Goal: Task Accomplishment & Management: Use online tool/utility

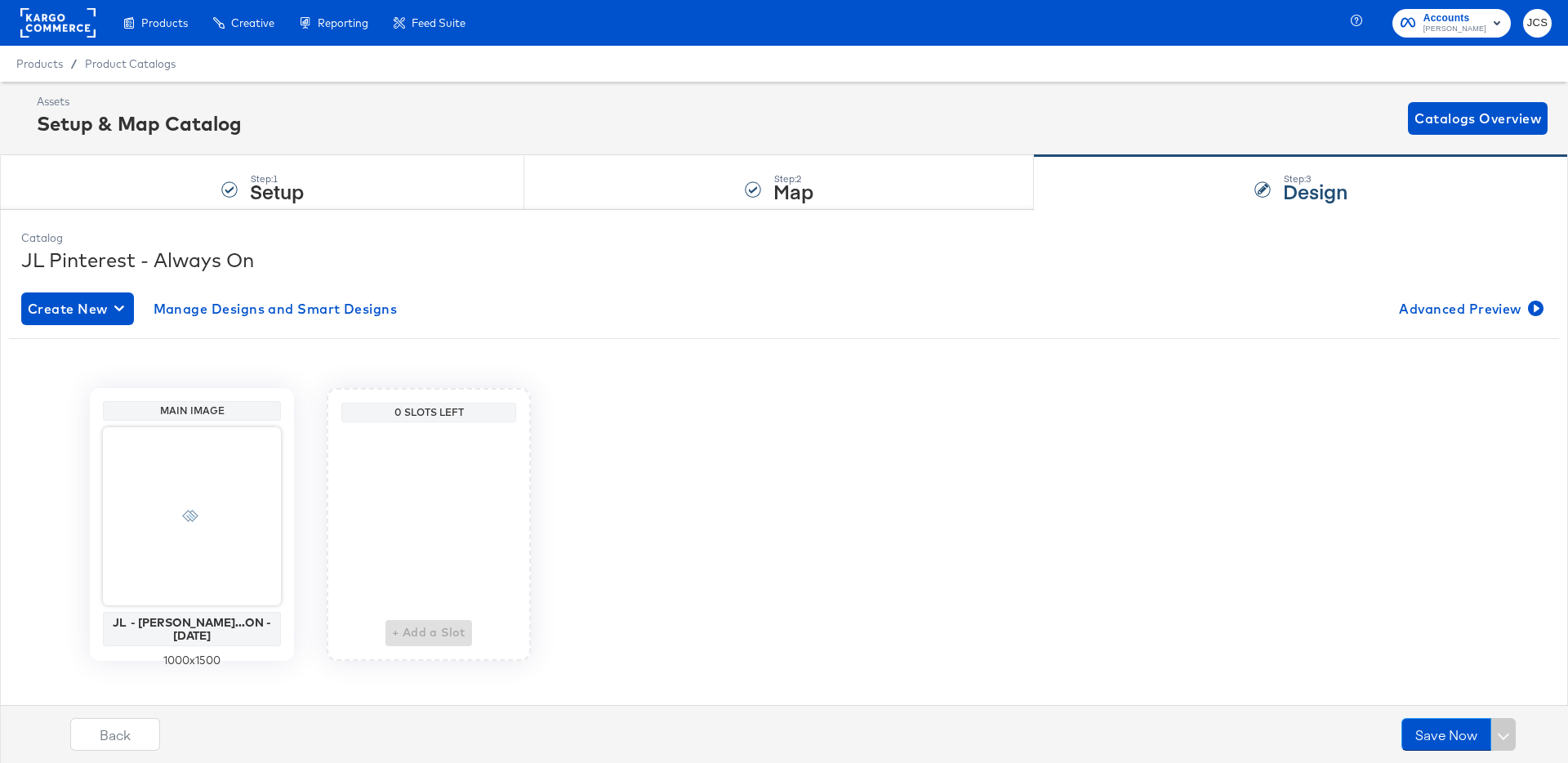
click at [58, 21] on rect at bounding box center [58, 23] width 75 height 29
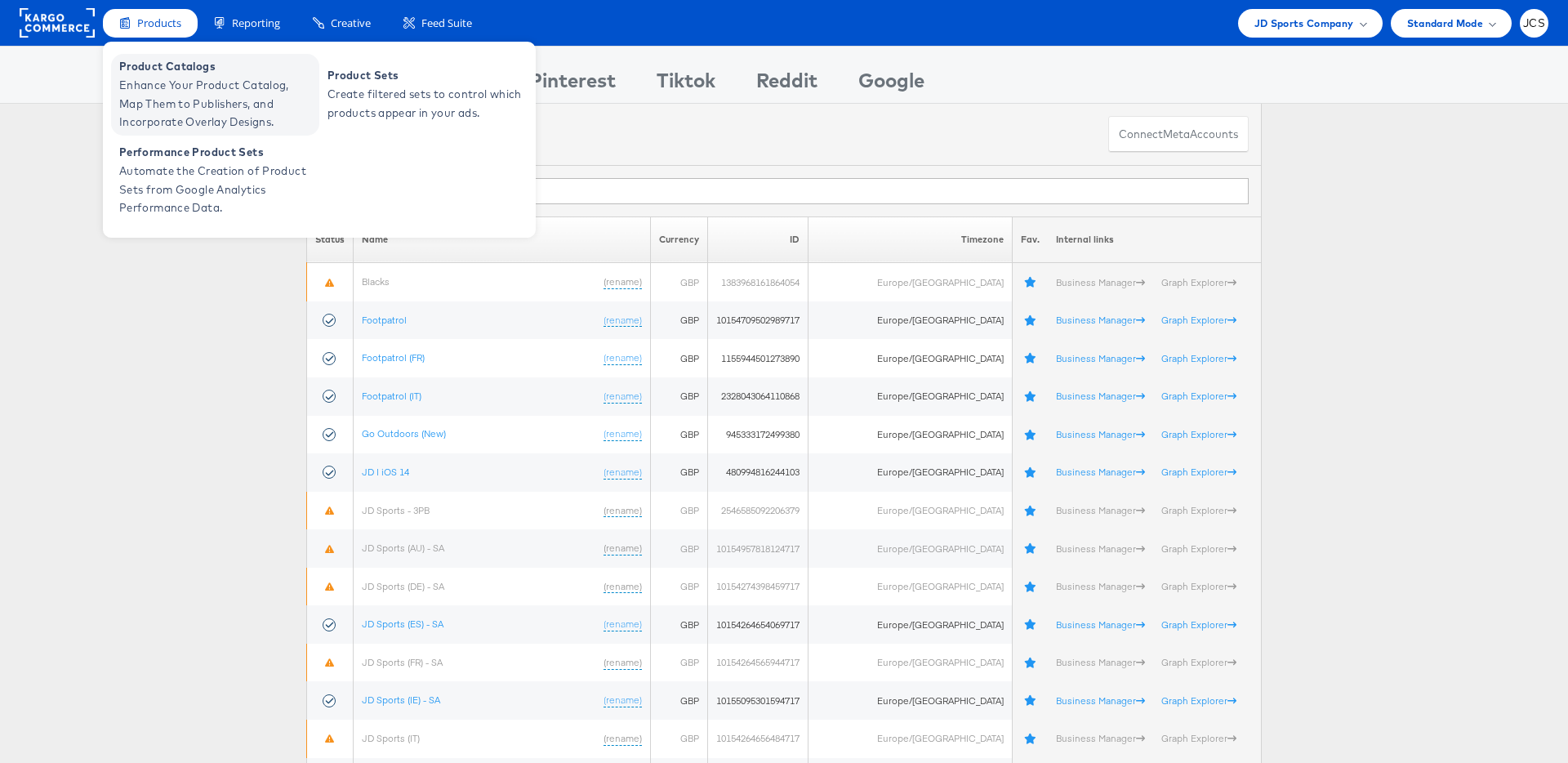
click at [180, 72] on span "Product Catalogs" at bounding box center [217, 66] width 196 height 19
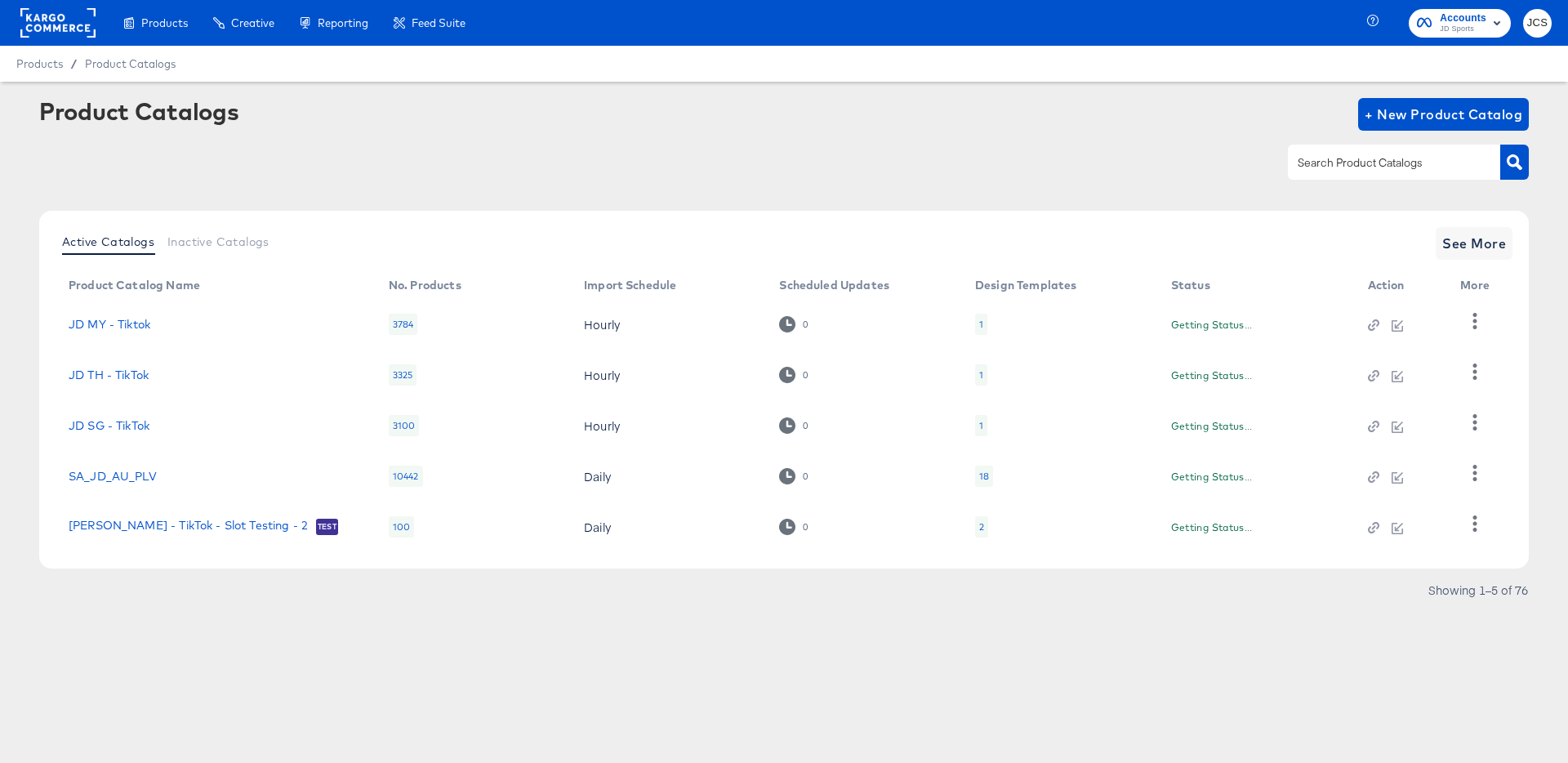
click at [1417, 163] on input "text" at bounding box center [1381, 162] width 174 height 19
type input "ie"
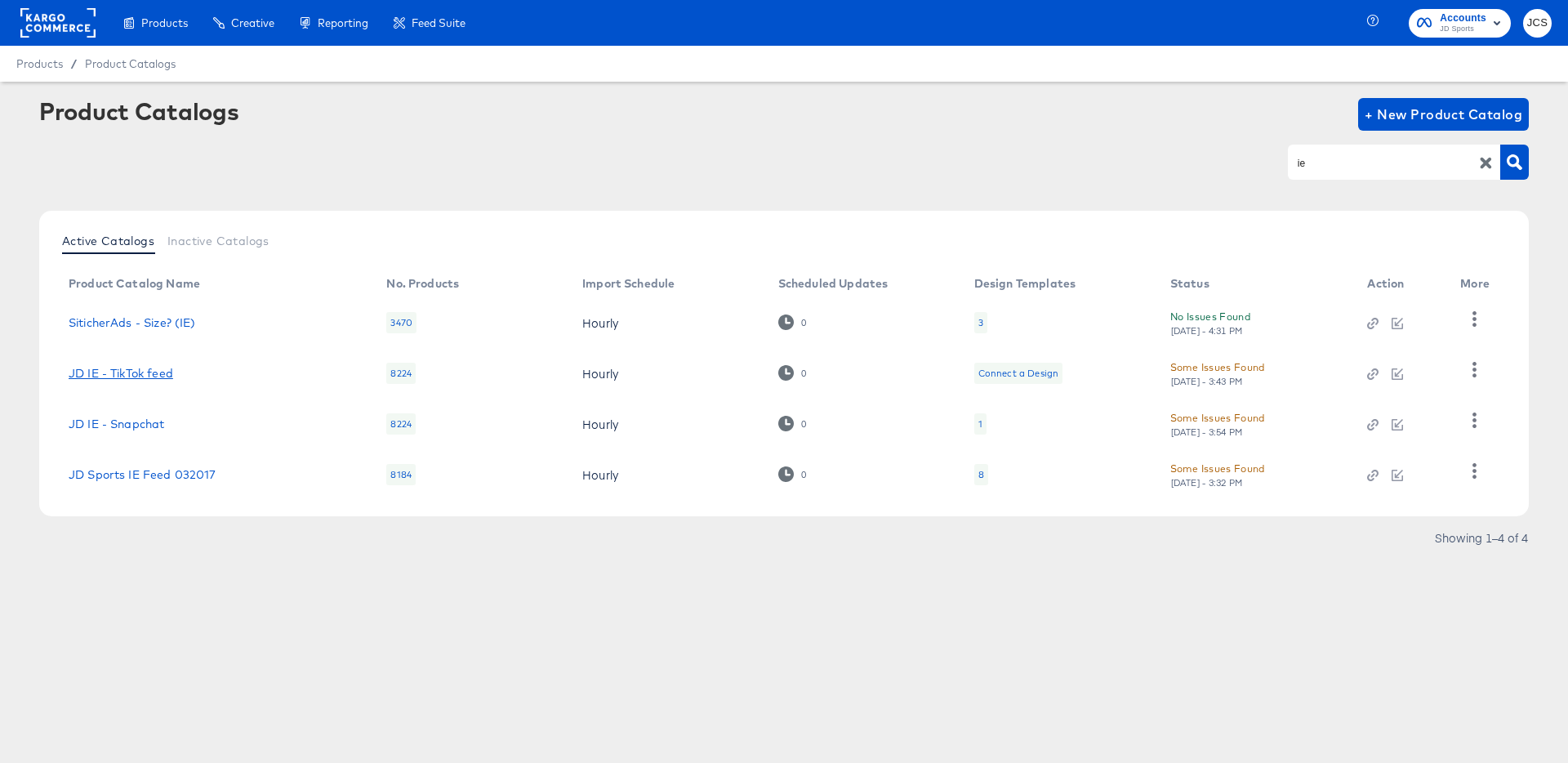
click at [127, 371] on link "JD IE - TikTok feed" at bounding box center [121, 373] width 104 height 13
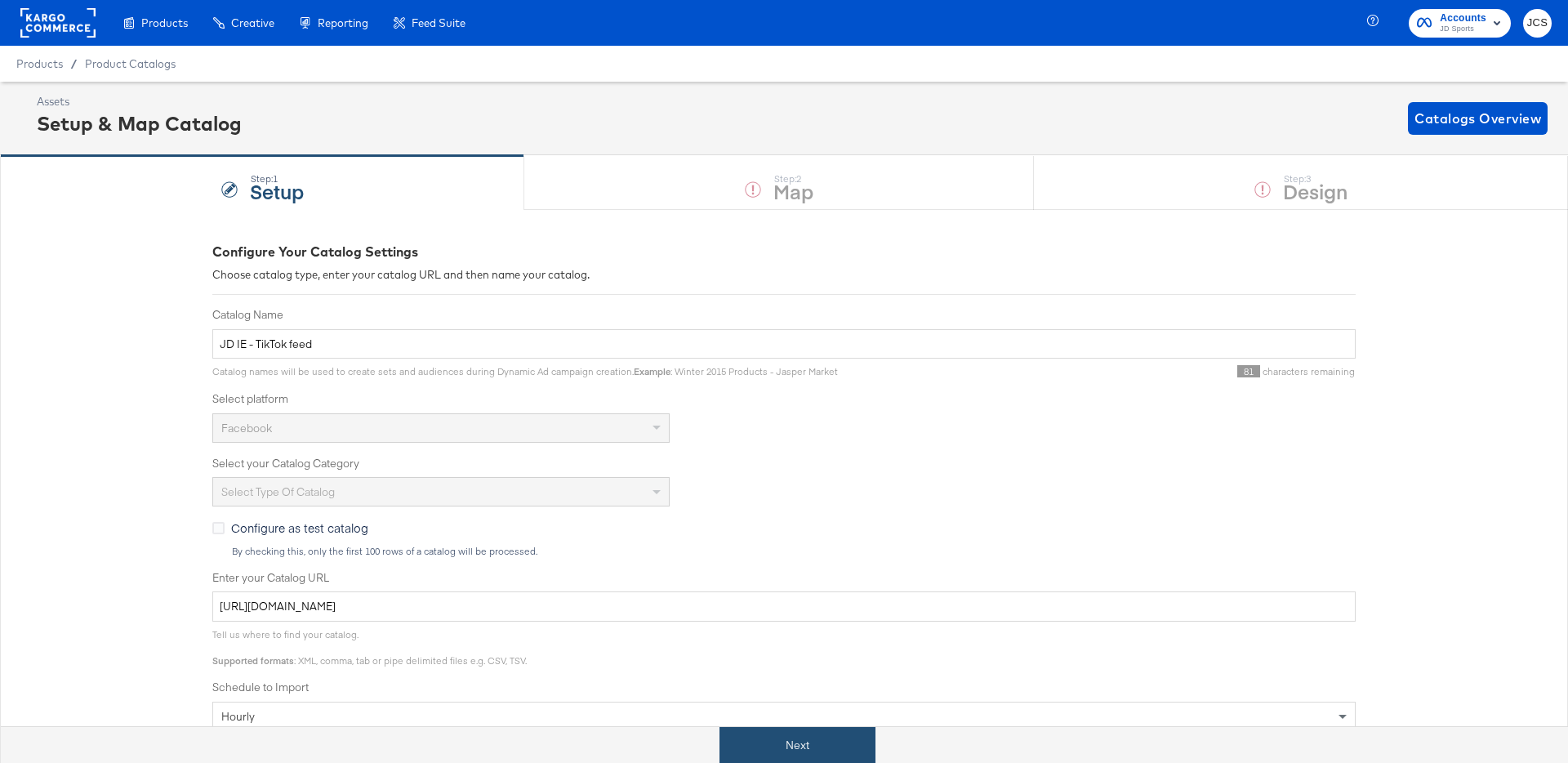
click at [816, 741] on button "Next" at bounding box center [797, 745] width 156 height 37
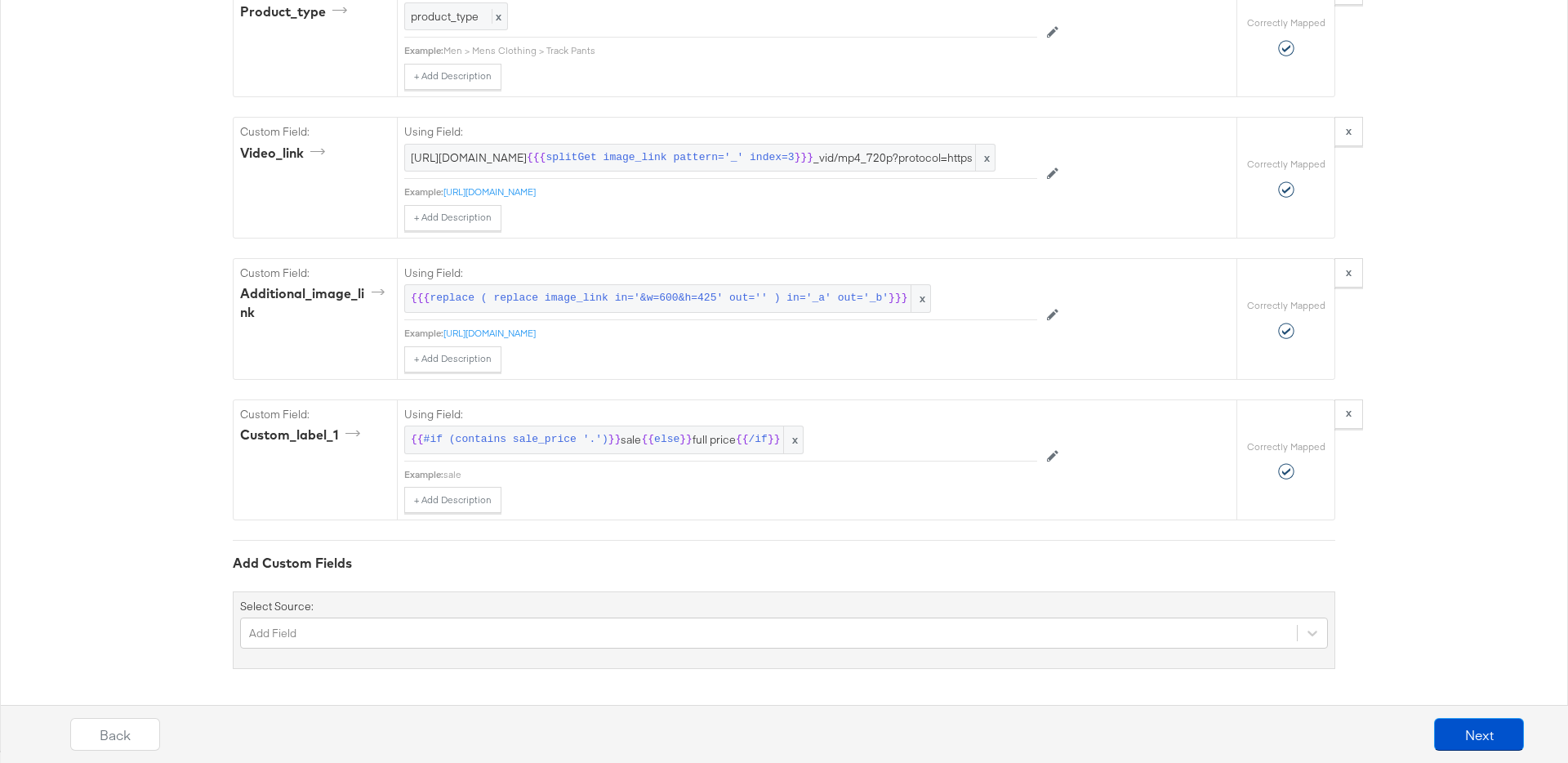
scroll to position [1689, 0]
click at [1457, 741] on button "Next" at bounding box center [1478, 735] width 90 height 33
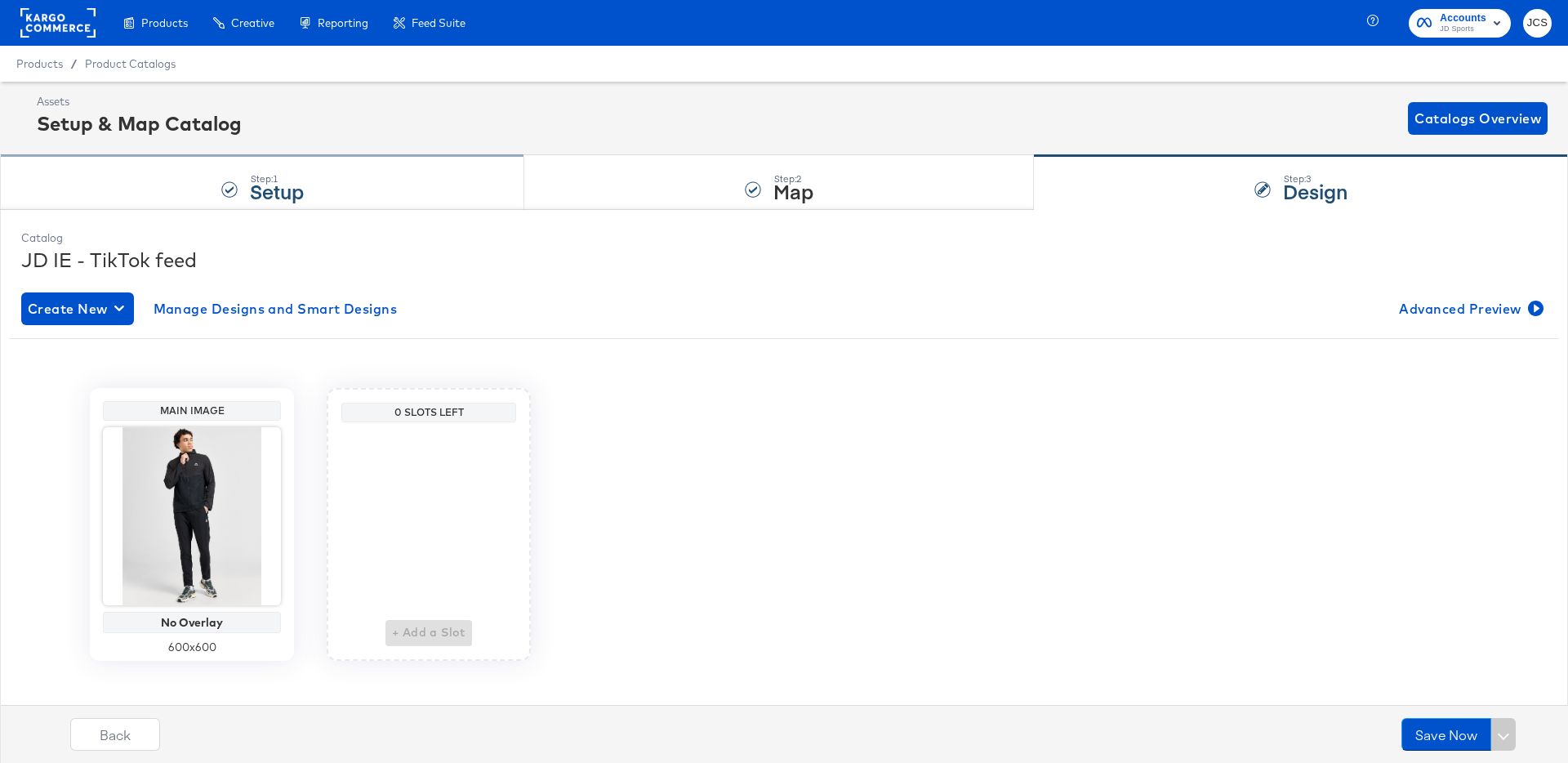
click at [341, 204] on div "Step: 1 Setup" at bounding box center [262, 182] width 524 height 54
